Goal: Browse casually

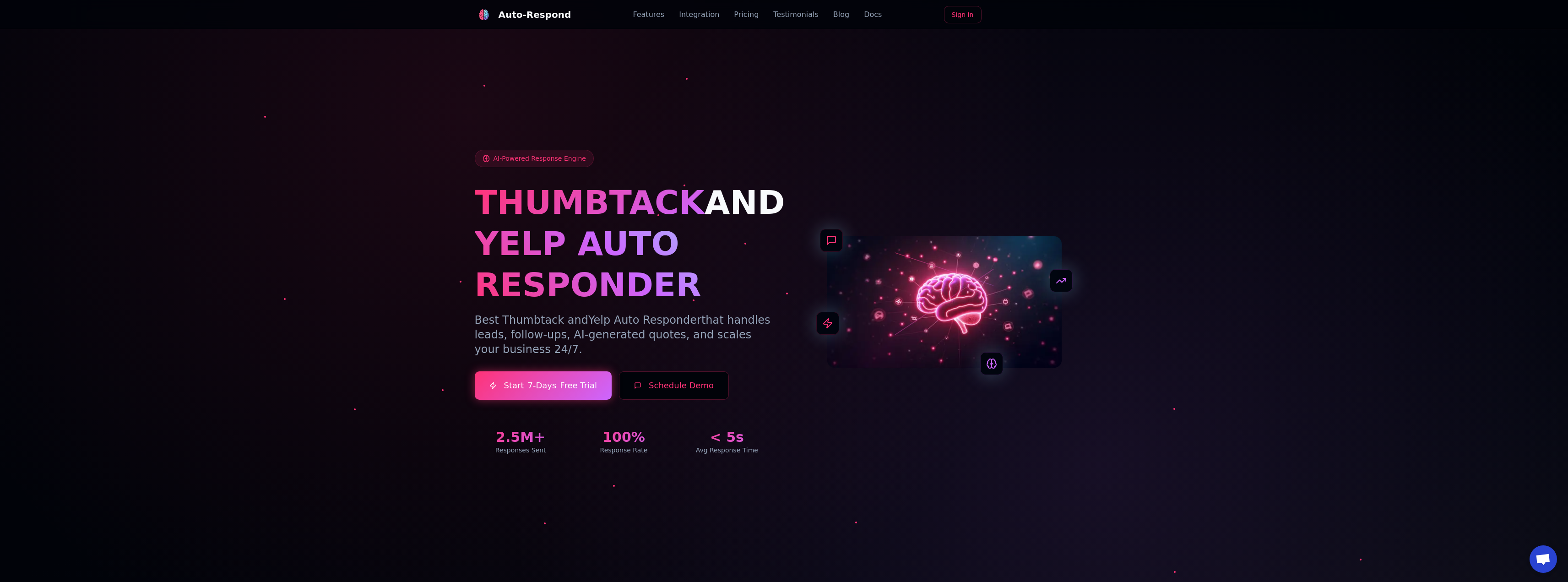
click at [974, 208] on div "AI-Powered Response Engine THUMBTACK AND YELP AUTO RESPONDER Best Thumbtack and…" at bounding box center [784, 302] width 619 height 305
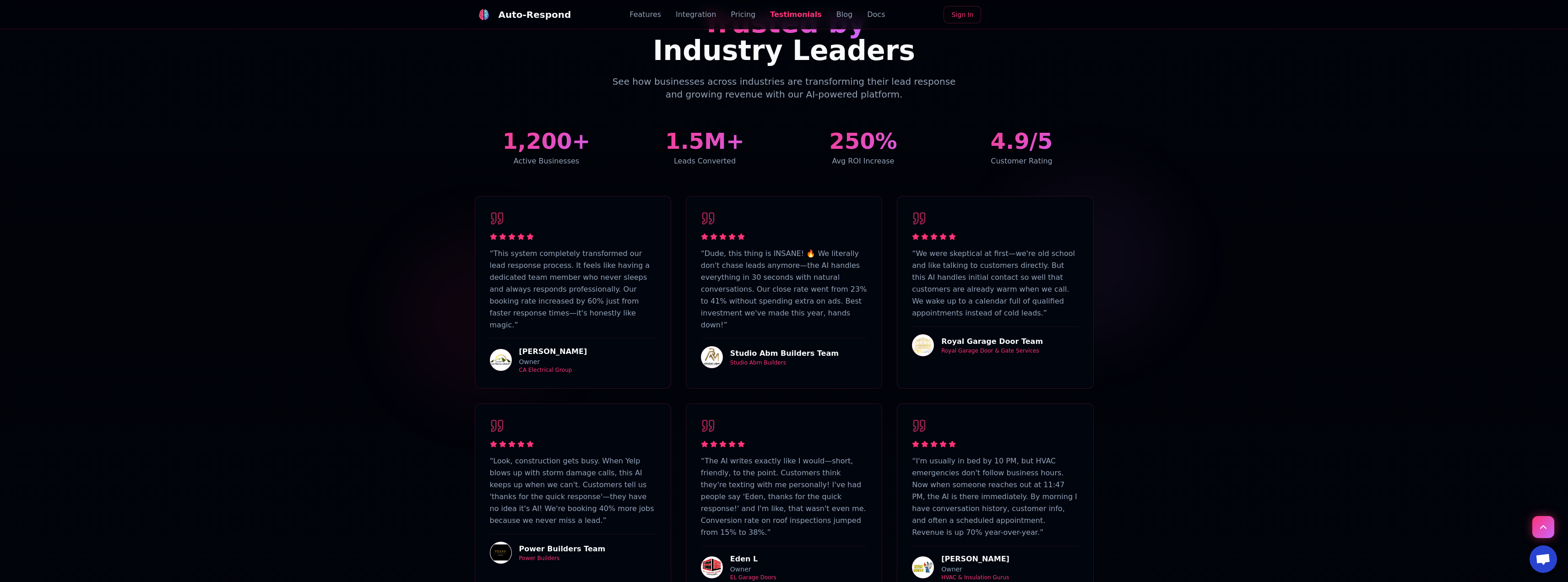
scroll to position [2472, 0]
drag, startPoint x: 511, startPoint y: 319, endPoint x: 497, endPoint y: 321, distance: 14.1
click at [499, 339] on div "[PERSON_NAME] Owner CA Electrical Group" at bounding box center [573, 357] width 166 height 35
drag, startPoint x: 541, startPoint y: 320, endPoint x: 593, endPoint y: 317, distance: 52.1
click at [593, 339] on div "[PERSON_NAME] Owner CA Electrical Group" at bounding box center [573, 357] width 166 height 35
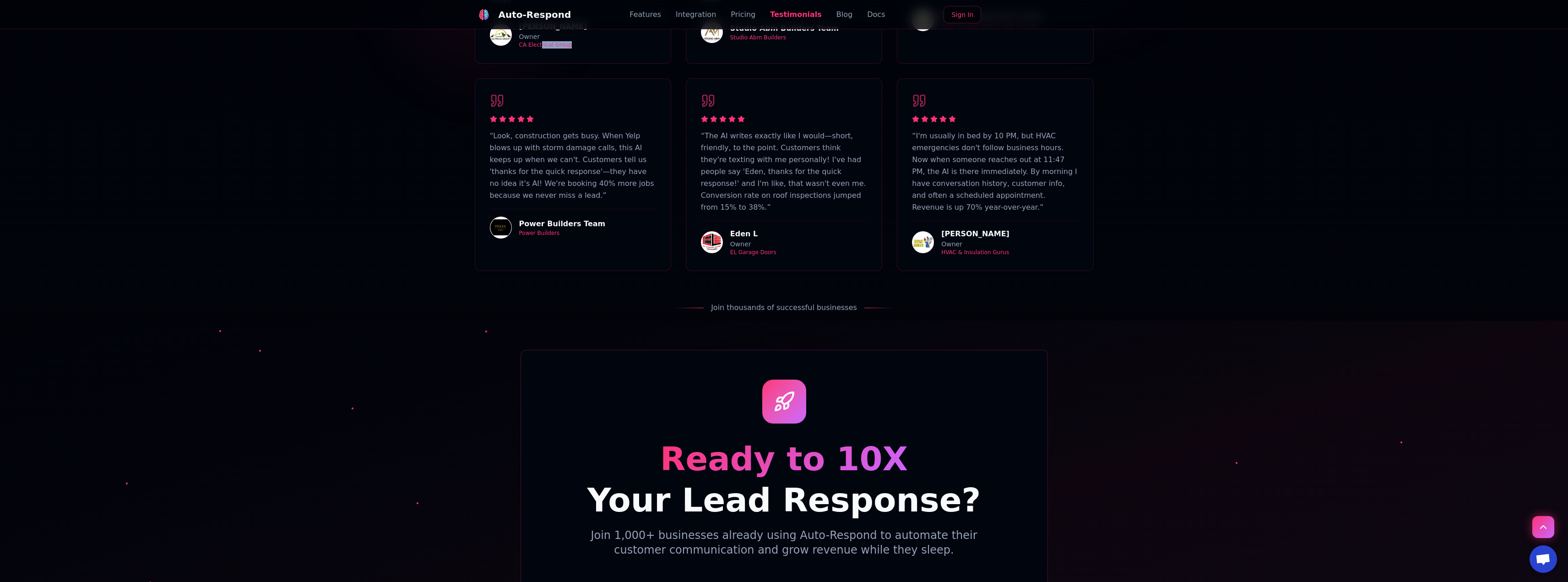
scroll to position [2793, 0]
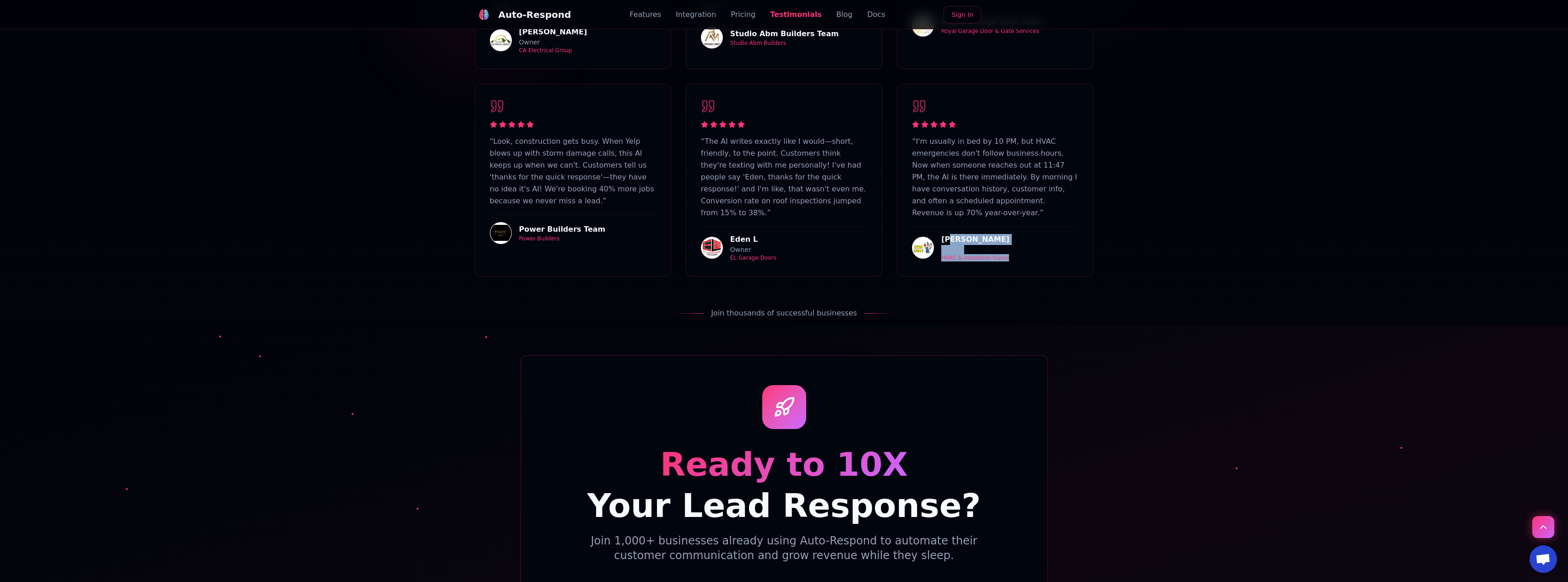
drag, startPoint x: 995, startPoint y: 197, endPoint x: 945, endPoint y: 172, distance: 55.9
click at [946, 172] on div "“ I'm usually in bed by 10 PM, but HVAC emergencies don't follow business hours…" at bounding box center [995, 180] width 195 height 192
click at [942, 234] on h4 "[PERSON_NAME]" at bounding box center [975, 239] width 68 height 11
drag, startPoint x: 992, startPoint y: 192, endPoint x: 938, endPoint y: 175, distance: 56.6
click at [939, 226] on div "[PERSON_NAME] Owner HVAC & Insulation Gurus" at bounding box center [995, 244] width 166 height 35
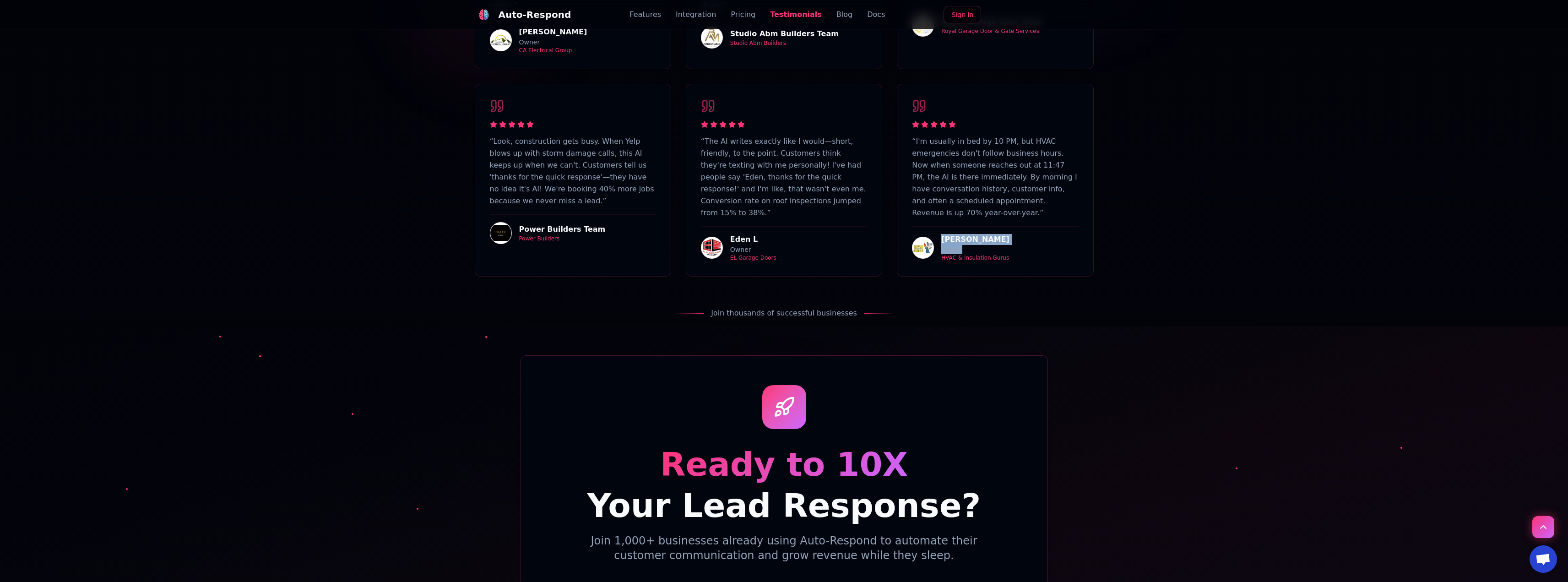
click at [937, 226] on div "[PERSON_NAME] Owner HVAC & Insulation Gurus" at bounding box center [995, 244] width 166 height 35
drag, startPoint x: 1009, startPoint y: 193, endPoint x: 932, endPoint y: 171, distance: 80.1
click at [932, 226] on div "[PERSON_NAME] Owner HVAC & Insulation Gurus" at bounding box center [995, 244] width 166 height 35
click at [957, 234] on h4 "[PERSON_NAME]" at bounding box center [975, 239] width 68 height 11
click at [968, 254] on div "HVAC & Insulation Gurus" at bounding box center [975, 258] width 68 height 7
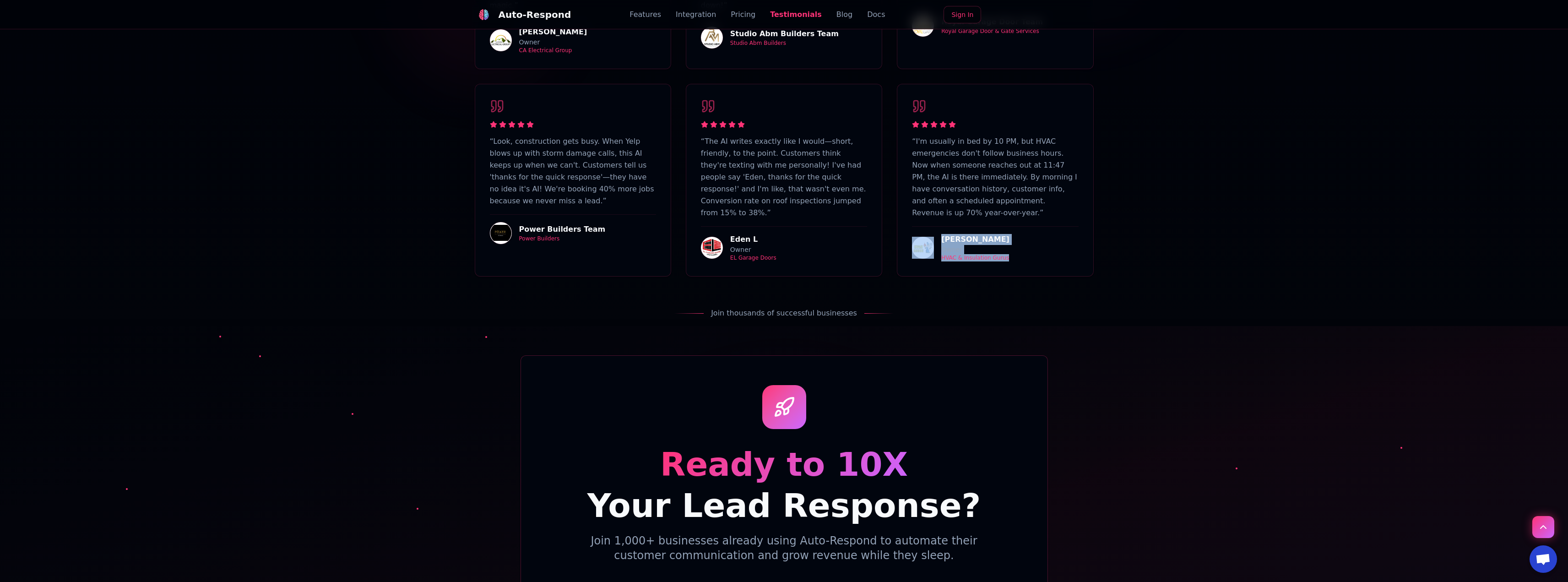
drag, startPoint x: 1002, startPoint y: 194, endPoint x: 933, endPoint y: 175, distance: 71.6
click at [933, 226] on div "[PERSON_NAME] Owner HVAC & Insulation Gurus" at bounding box center [995, 244] width 166 height 35
click at [967, 234] on h4 "[PERSON_NAME]" at bounding box center [975, 239] width 68 height 11
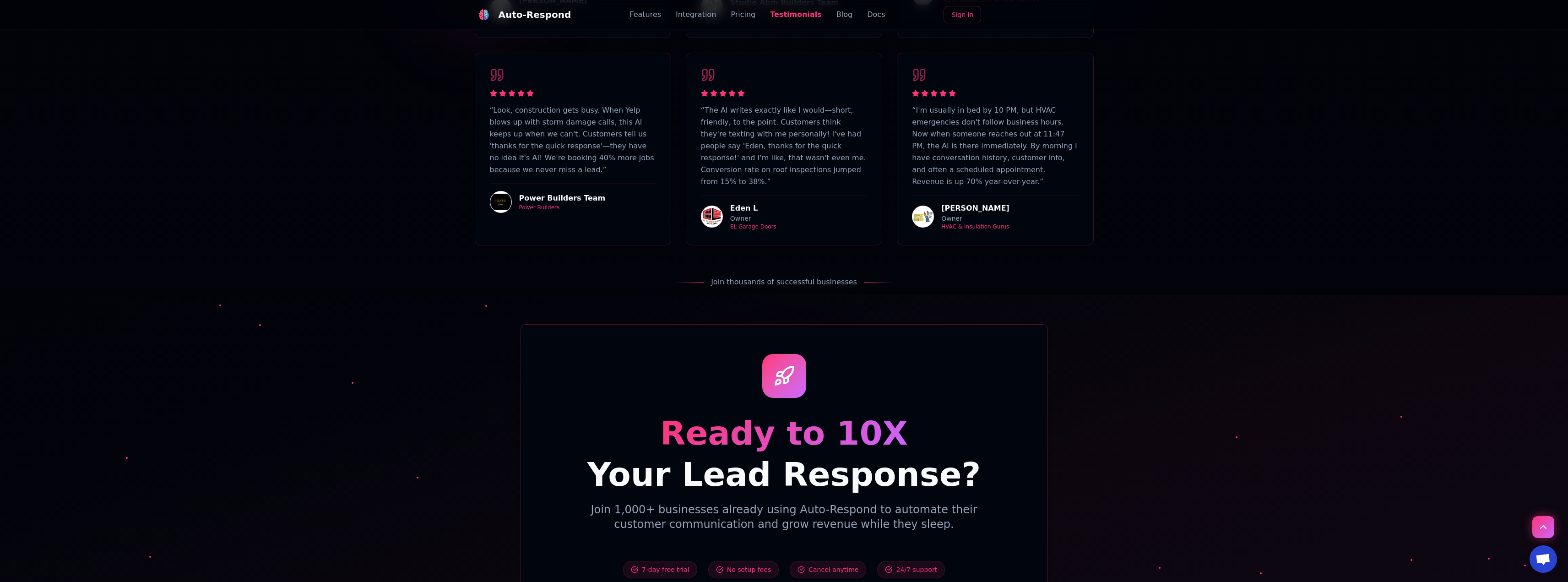
scroll to position [2867, 0]
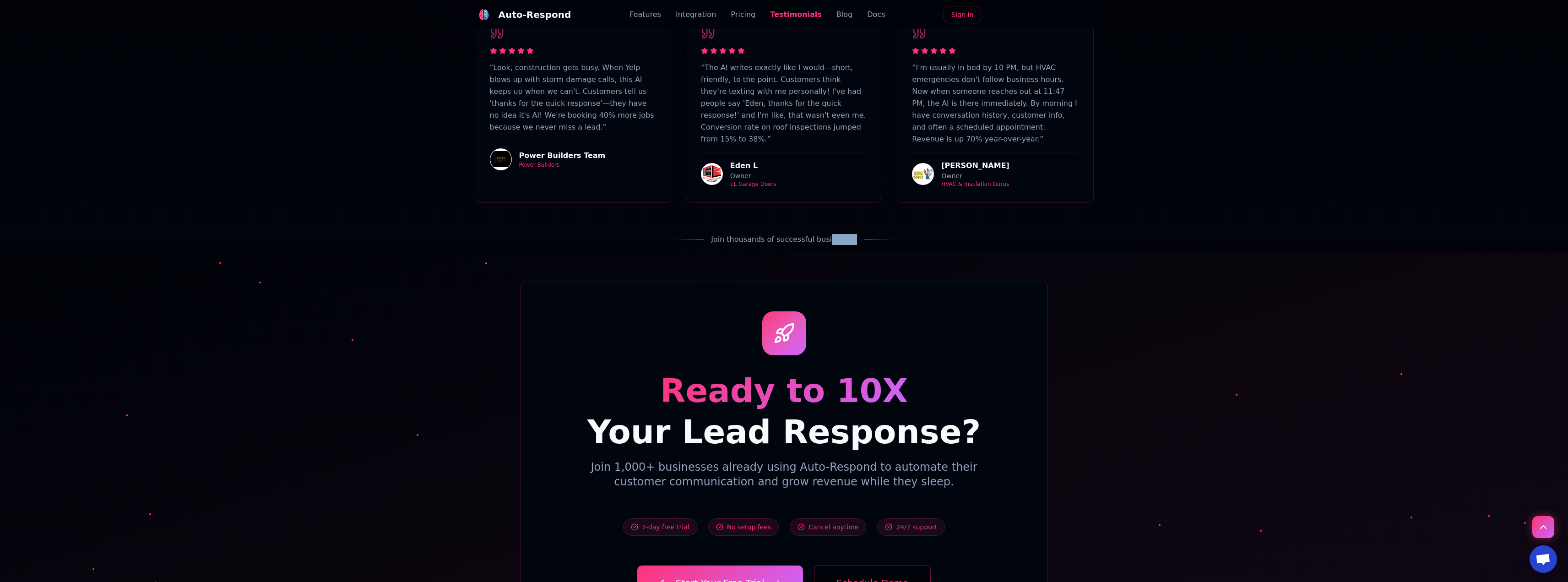
drag, startPoint x: 832, startPoint y: 176, endPoint x: 877, endPoint y: 177, distance: 45.0
click at [877, 234] on div "Join thousands of successful businesses" at bounding box center [784, 239] width 219 height 11
drag, startPoint x: 858, startPoint y: 175, endPoint x: 837, endPoint y: 175, distance: 21.0
click at [864, 239] on div at bounding box center [879, 239] width 29 height 1
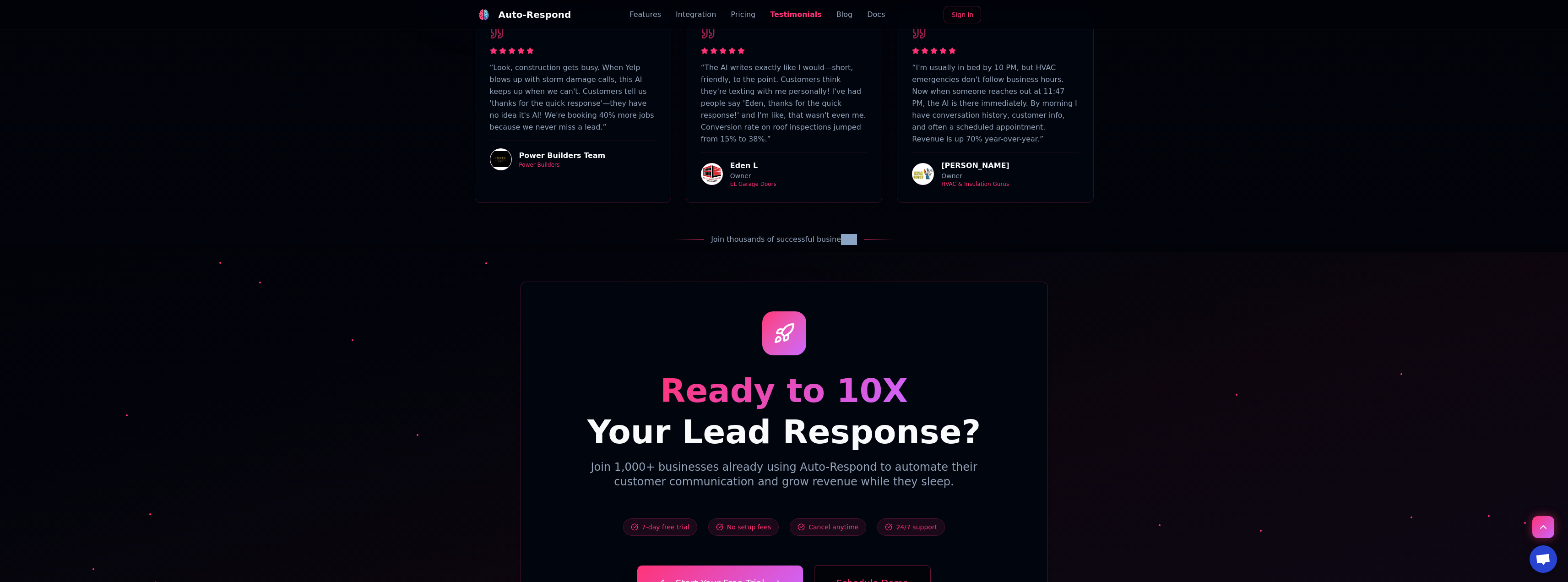
drag, startPoint x: 813, startPoint y: 177, endPoint x: 718, endPoint y: 186, distance: 95.4
drag, startPoint x: 721, startPoint y: 177, endPoint x: 823, endPoint y: 173, distance: 102.1
click at [814, 234] on span "Join thousands of successful businesses" at bounding box center [784, 239] width 146 height 11
click at [823, 234] on span "Join thousands of successful businesses" at bounding box center [784, 239] width 146 height 11
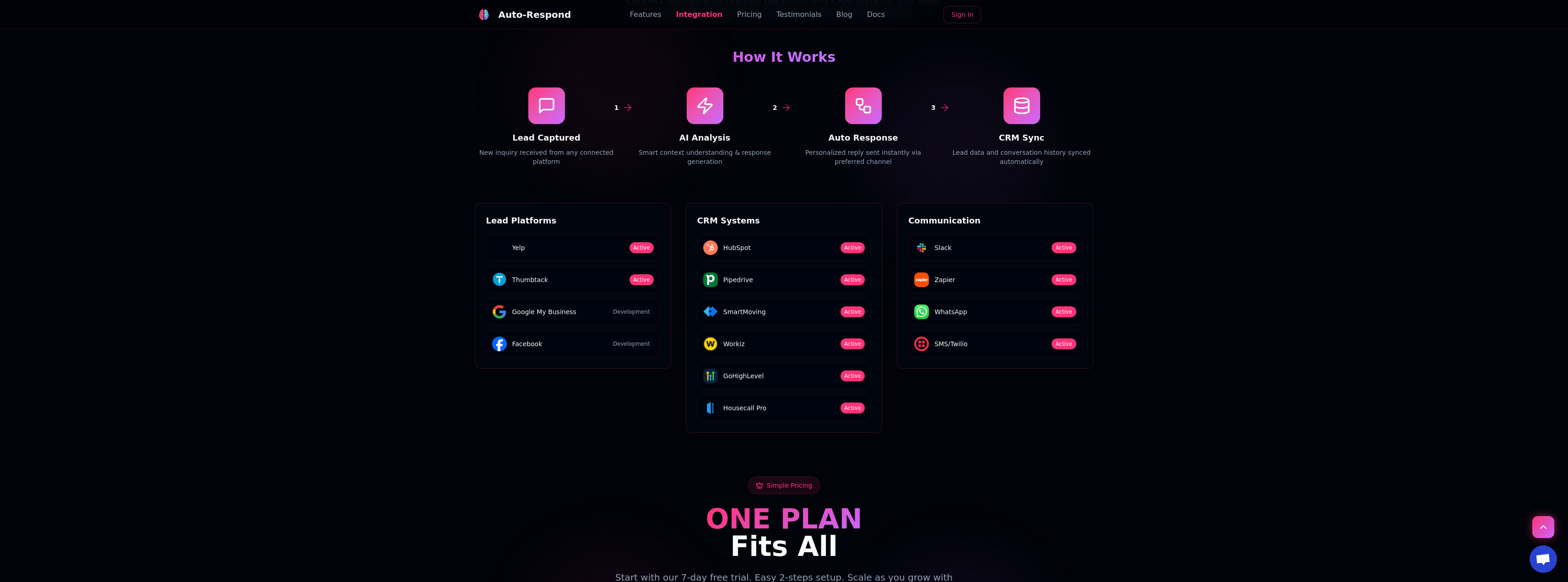
scroll to position [1539, 0]
